Goal: Understand process/instructions: Learn how to perform a task or action

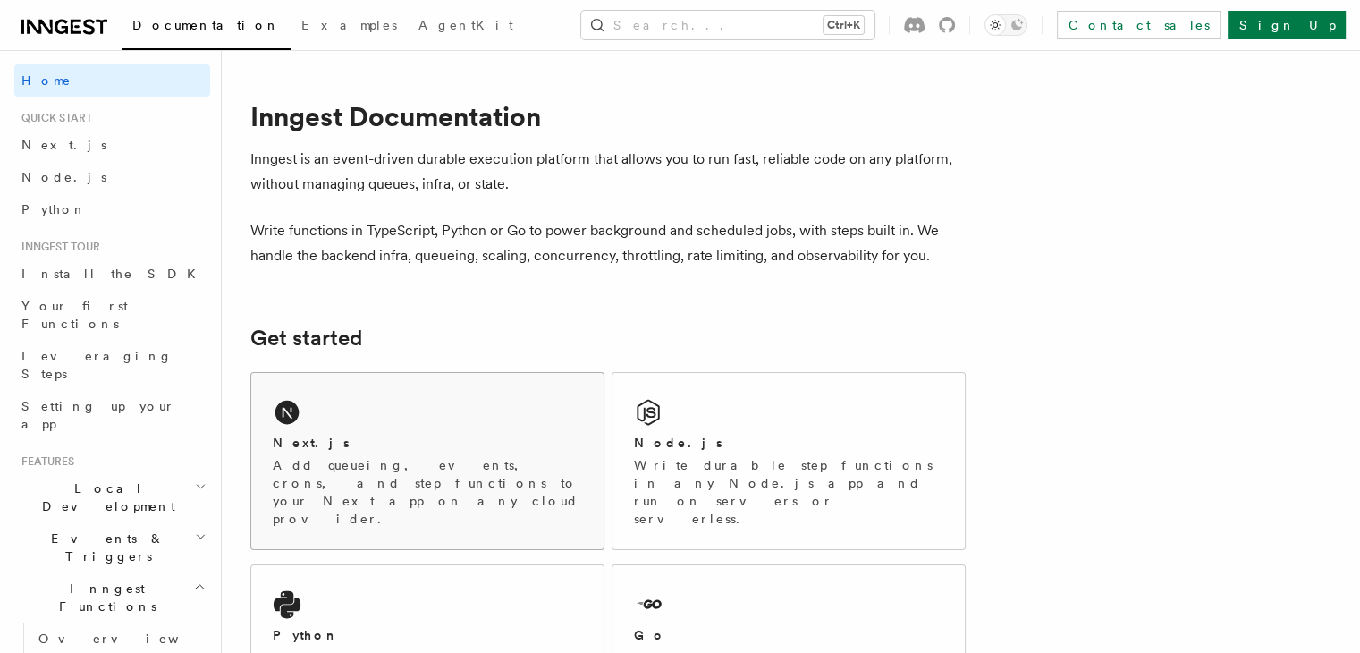
click at [494, 435] on div "Next.js" at bounding box center [427, 443] width 309 height 19
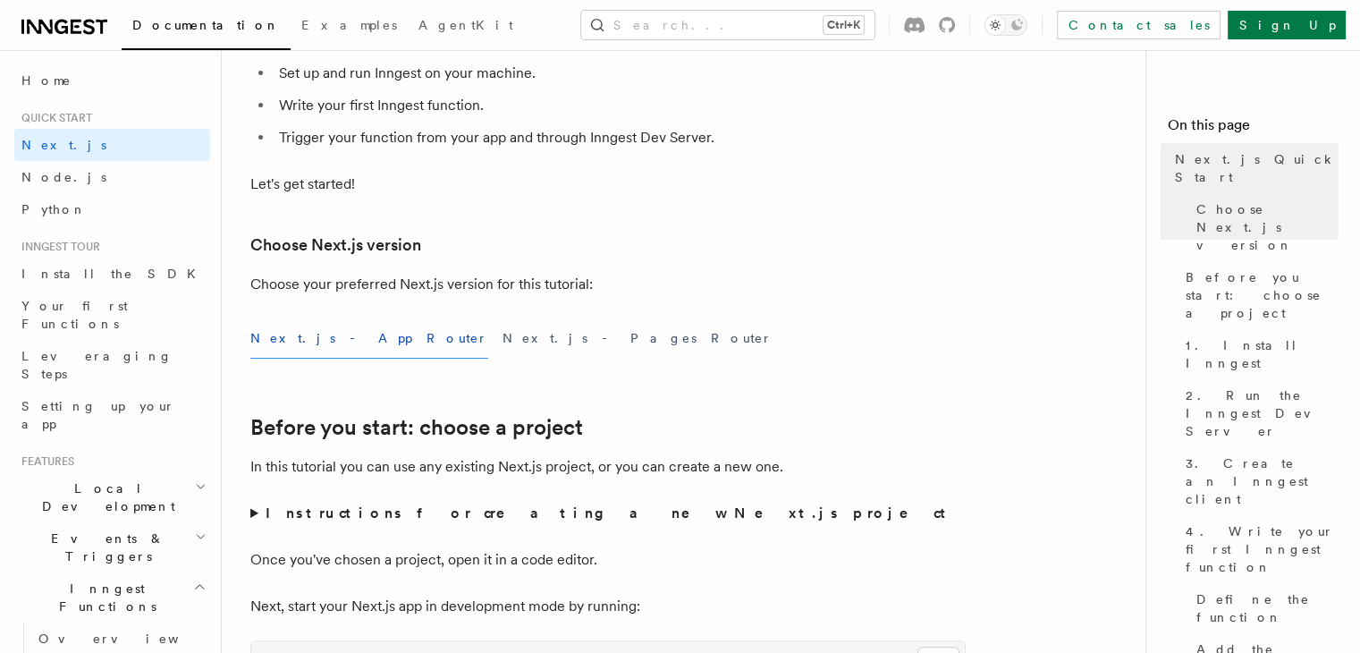
click at [688, 356] on div "Next.js - App Router Next.js - Pages Router" at bounding box center [607, 338] width 715 height 40
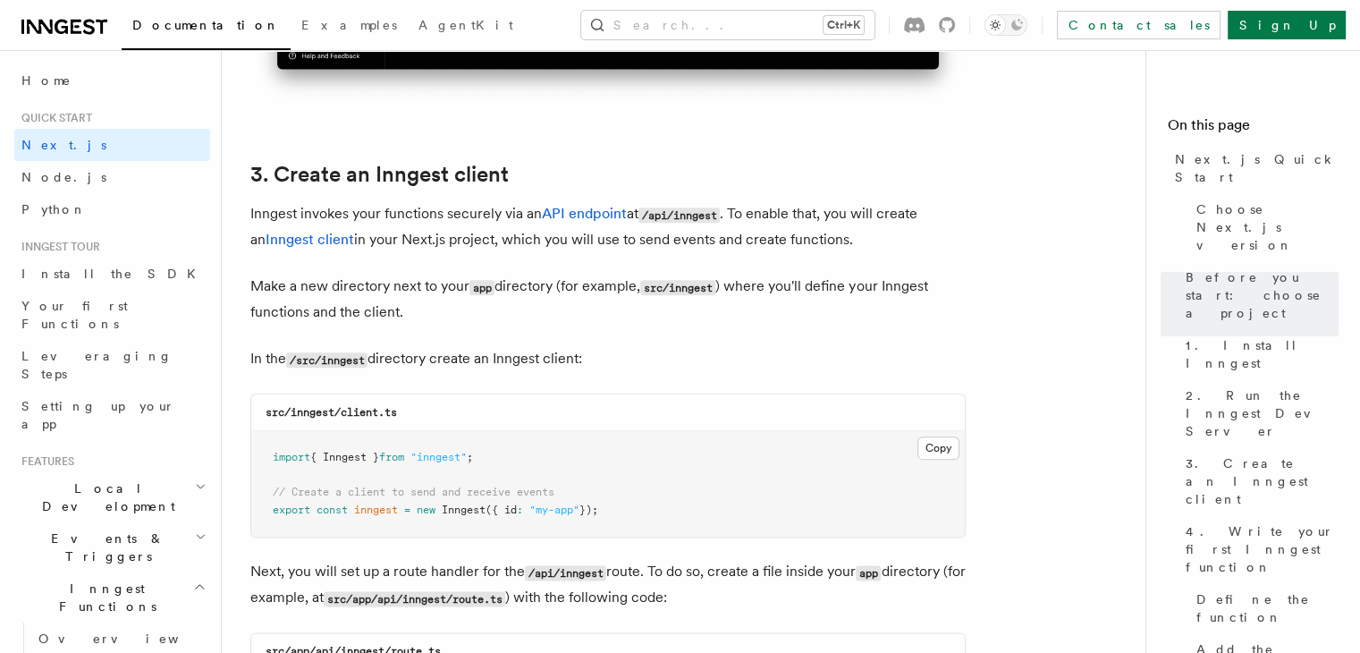
scroll to position [2146, 0]
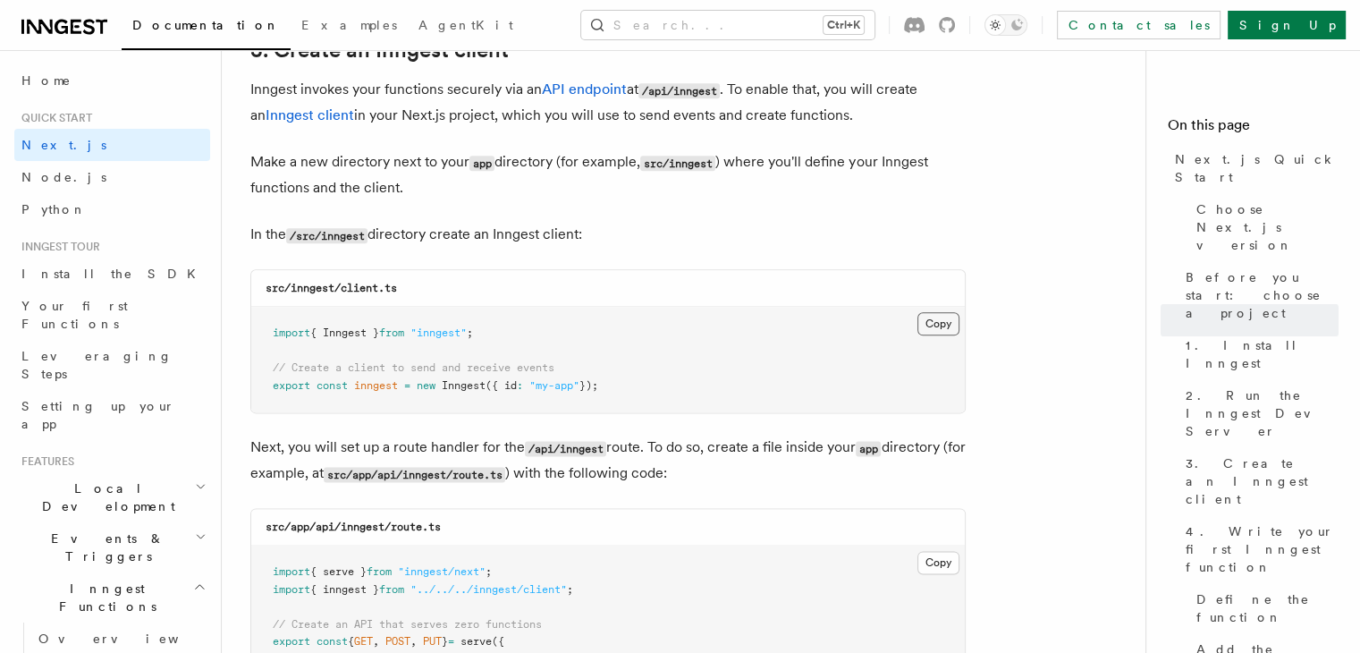
click at [943, 325] on button "Copy Copied" at bounding box center [939, 323] width 42 height 23
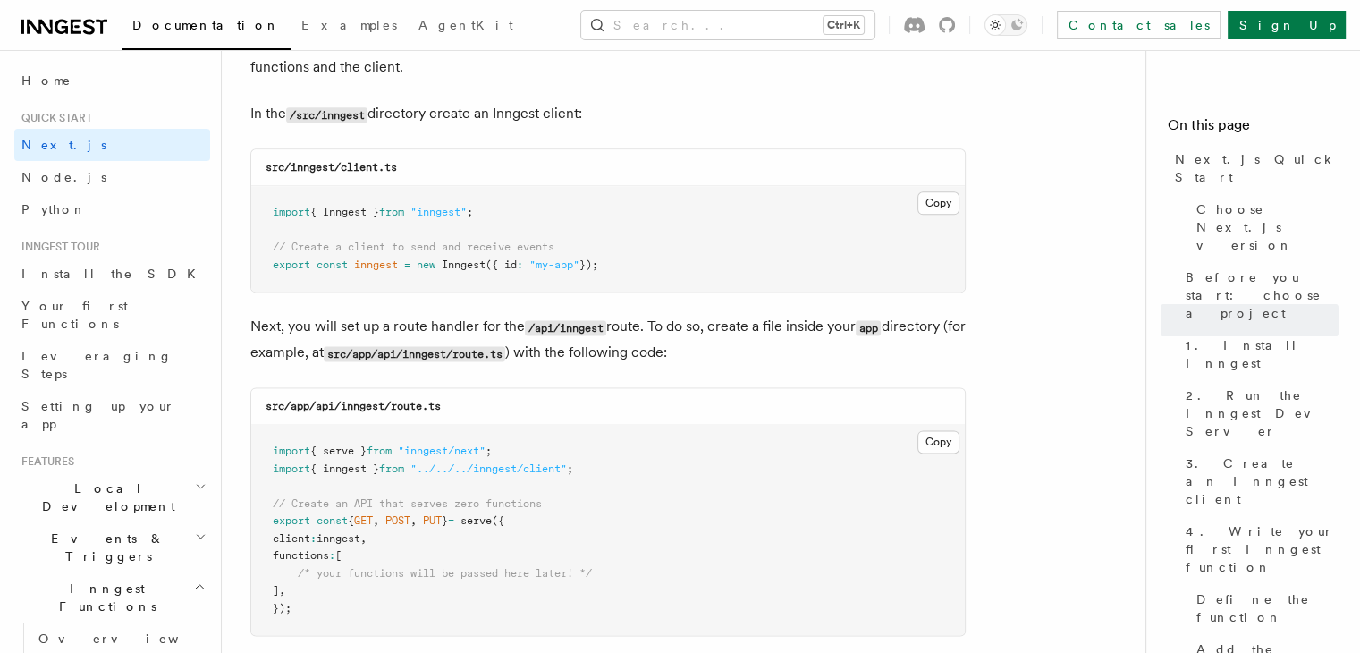
scroll to position [2415, 0]
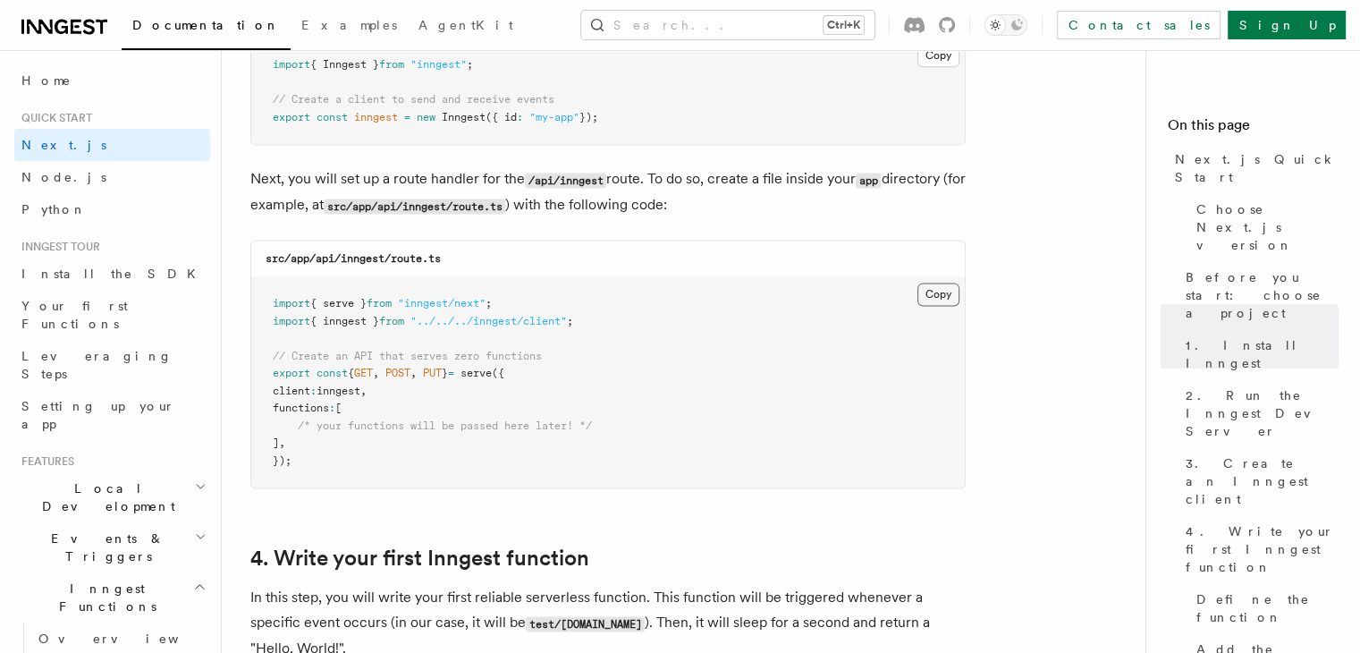
click at [935, 296] on button "Copy Copied" at bounding box center [939, 294] width 42 height 23
